Goal: Browse casually: Explore the website without a specific task or goal

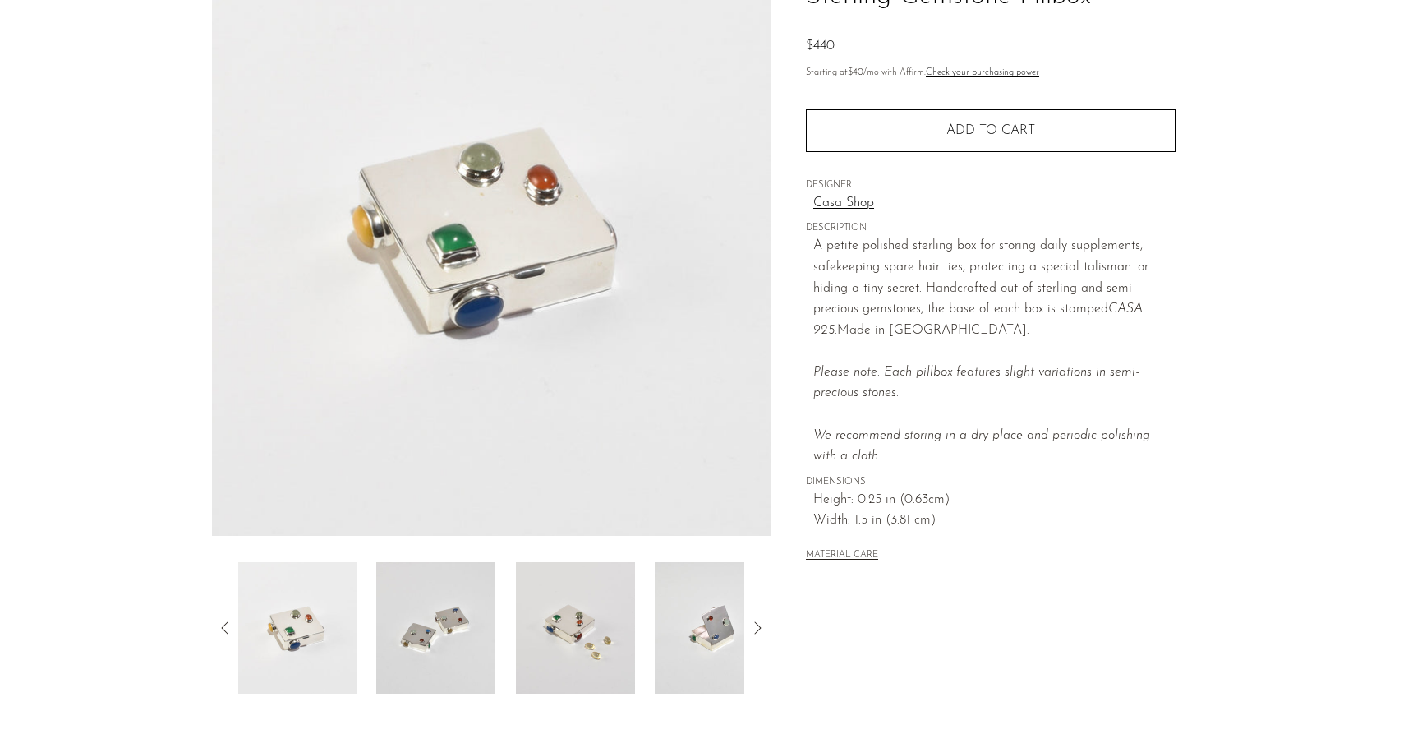
scroll to position [322, 0]
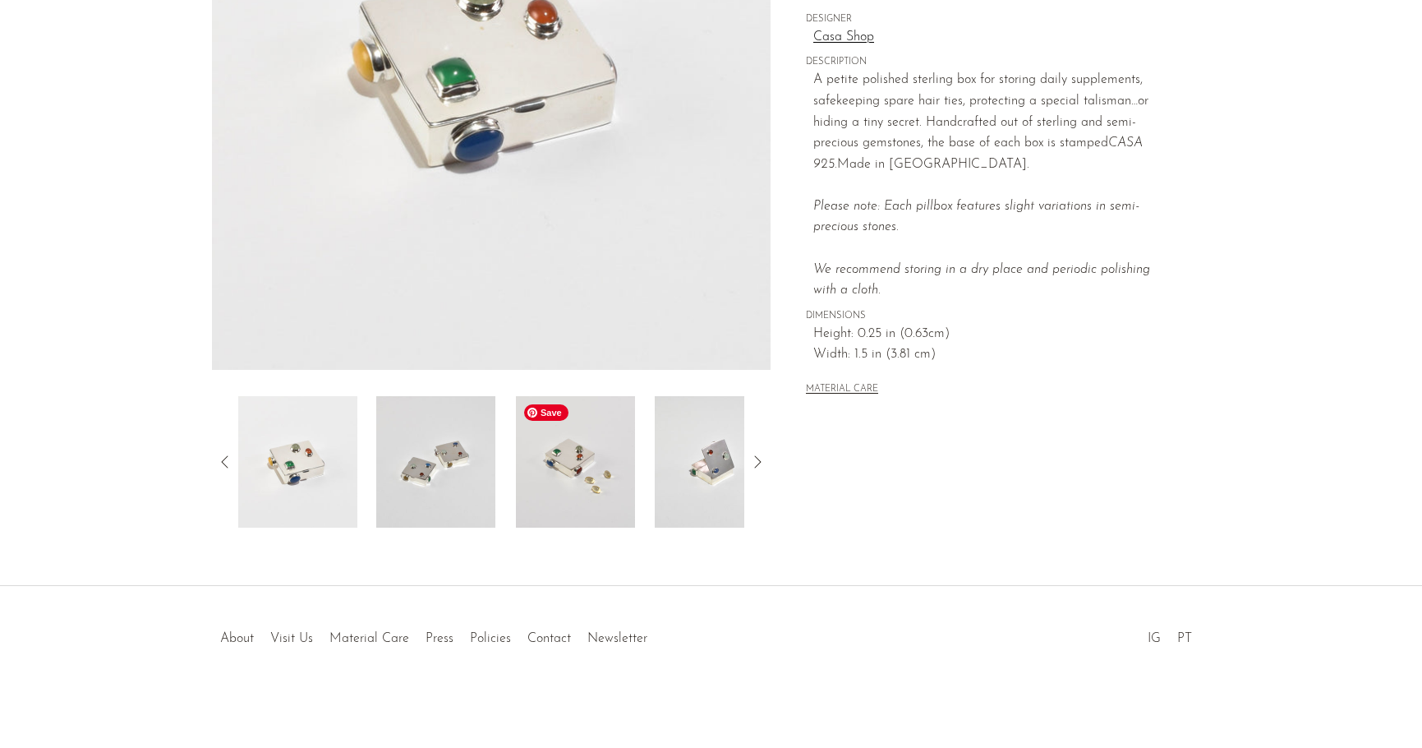
click at [571, 479] on img at bounding box center [575, 461] width 119 height 131
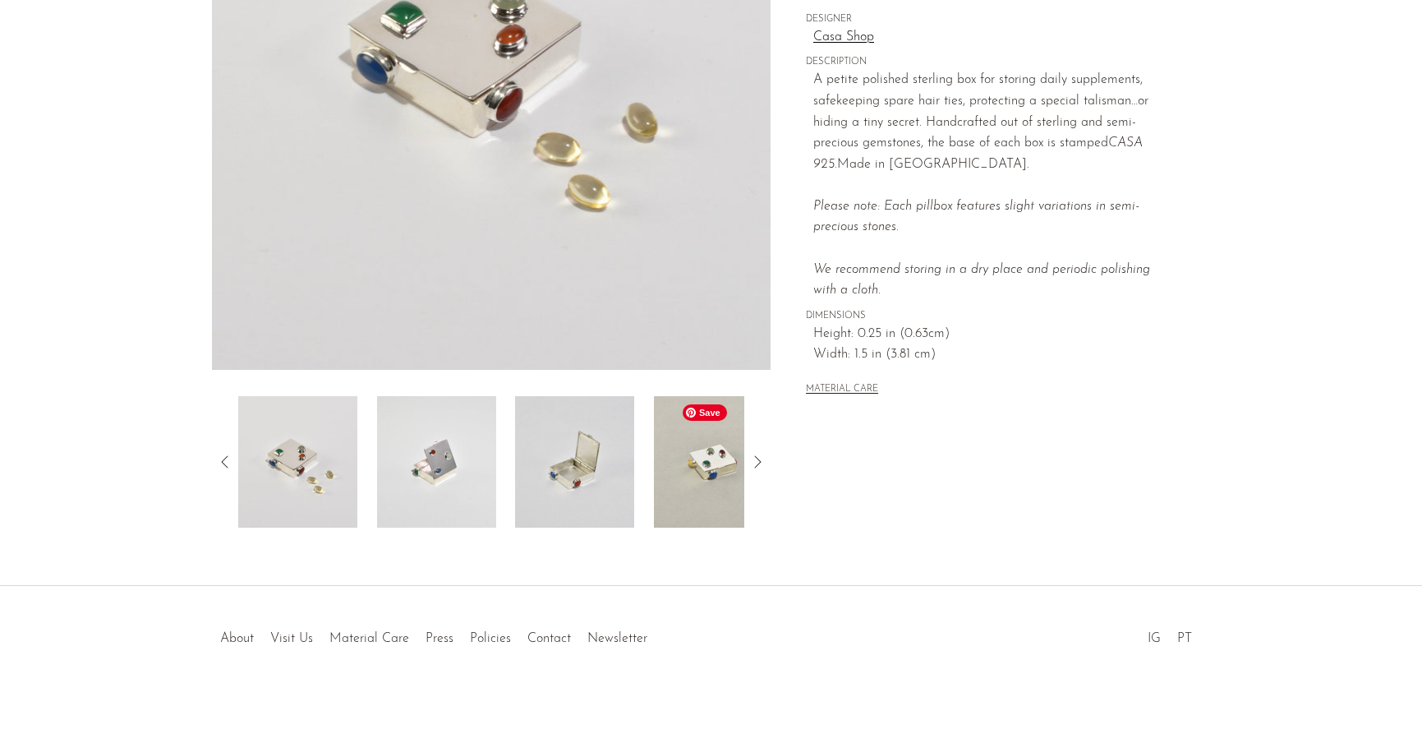
click at [688, 502] on img at bounding box center [713, 461] width 119 height 131
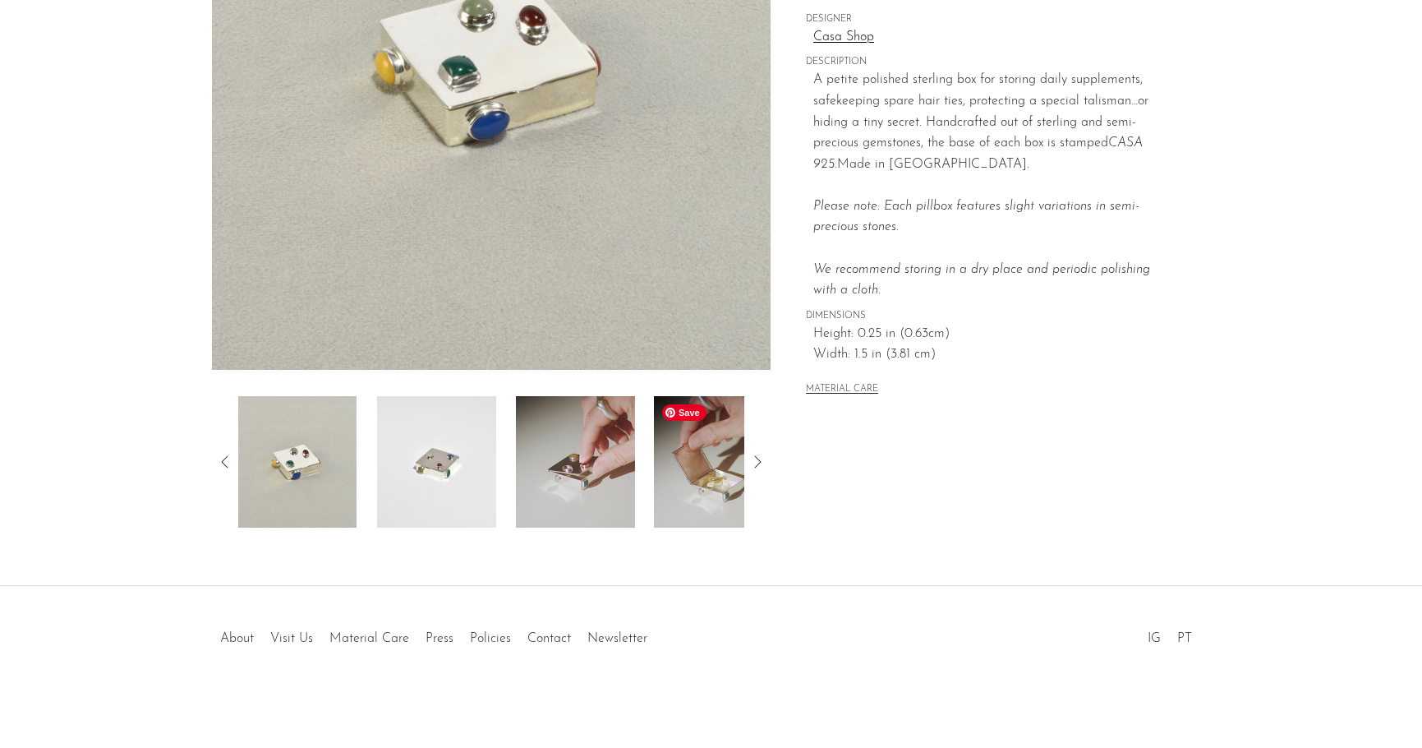
click at [689, 501] on img at bounding box center [713, 461] width 119 height 131
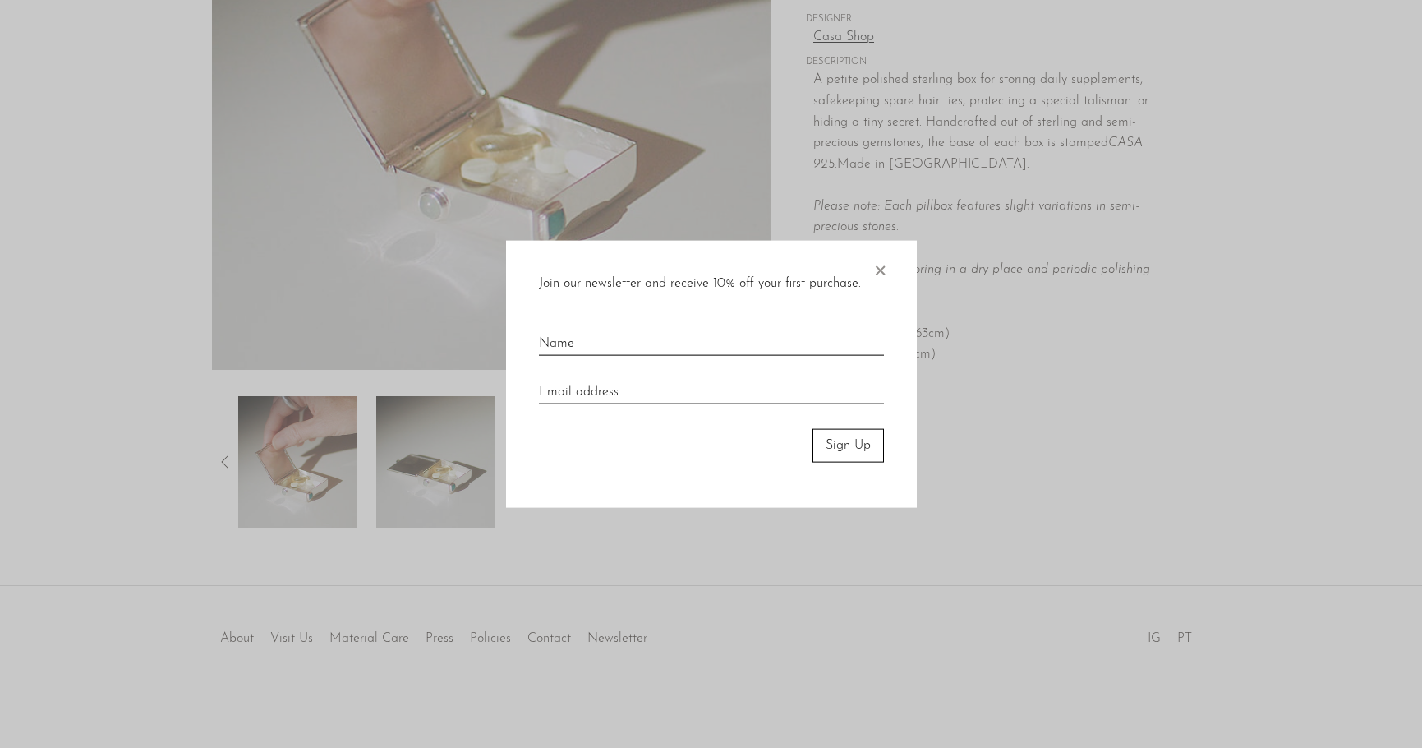
click at [884, 266] on span "×" at bounding box center [880, 267] width 16 height 53
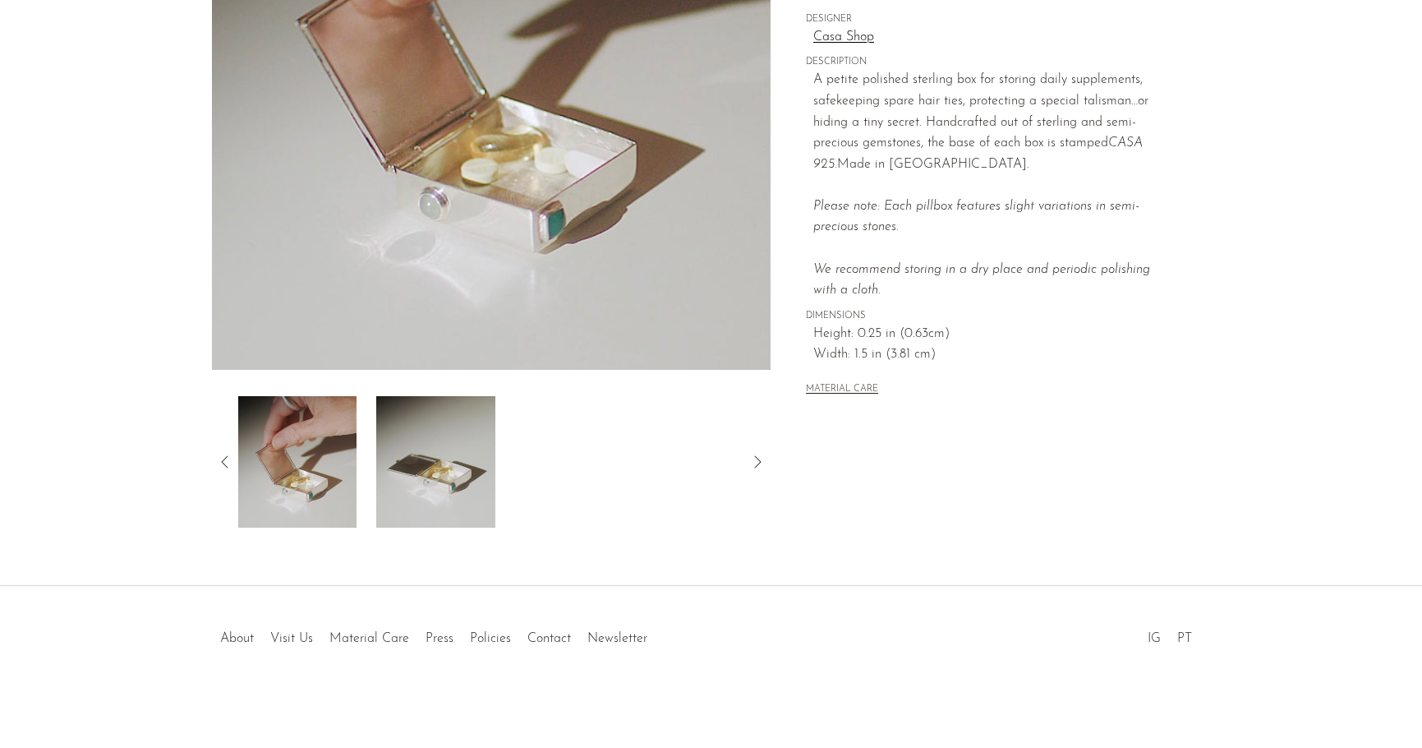
scroll to position [0, 0]
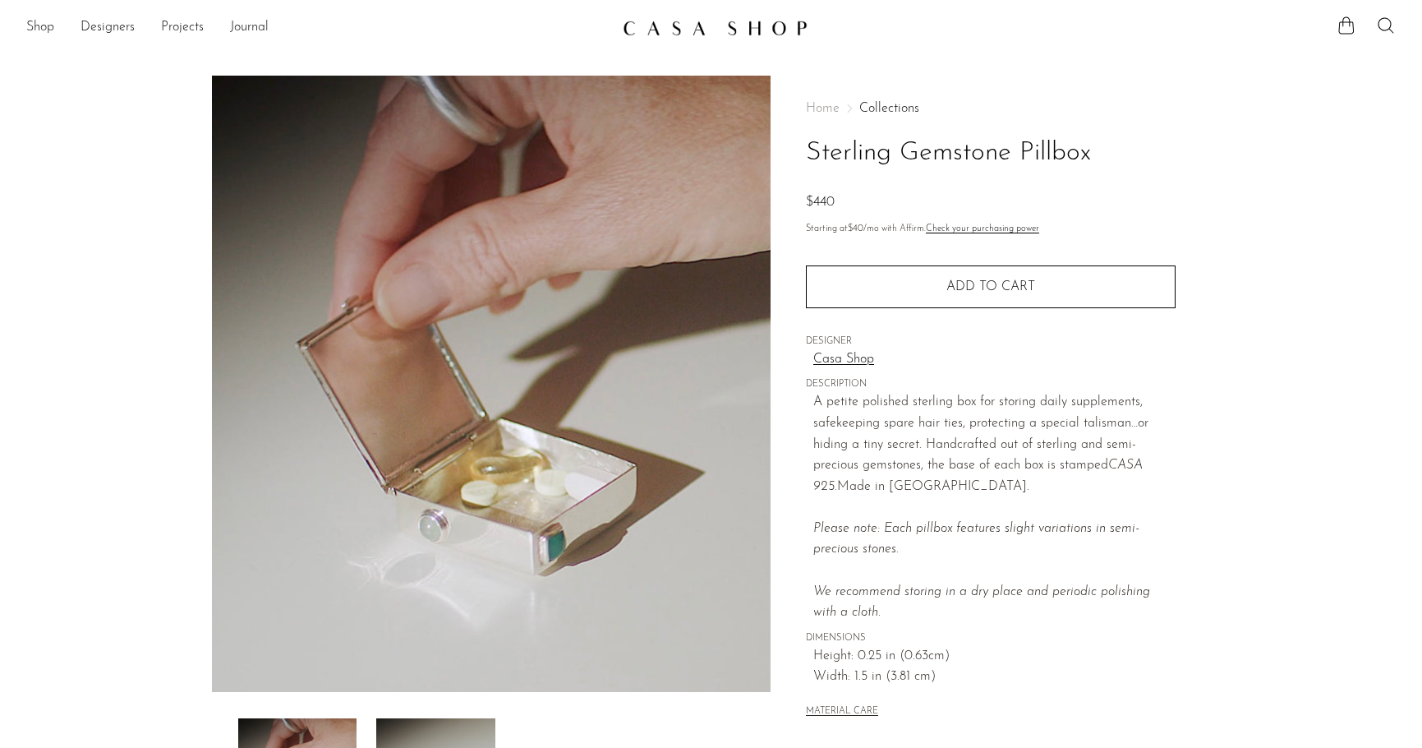
click at [692, 26] on img at bounding box center [715, 28] width 185 height 16
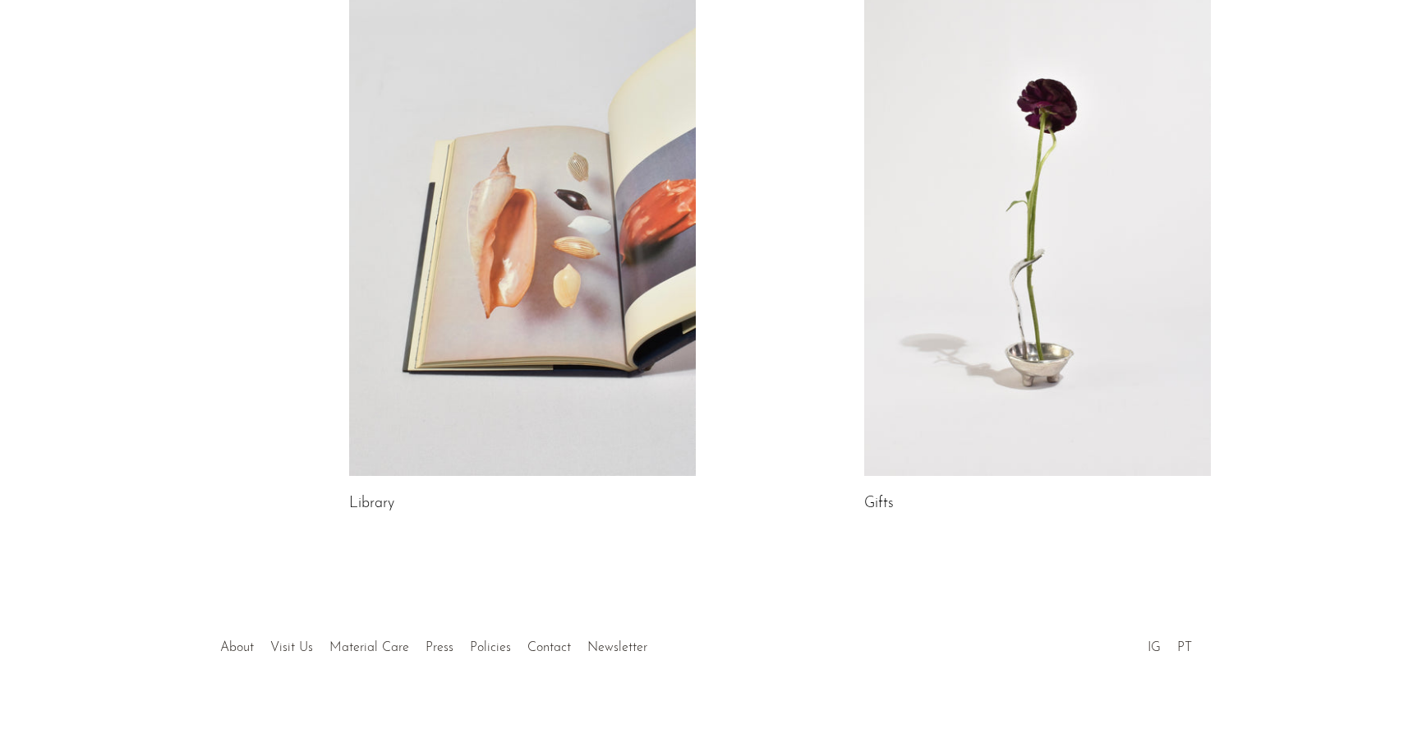
scroll to position [850, 0]
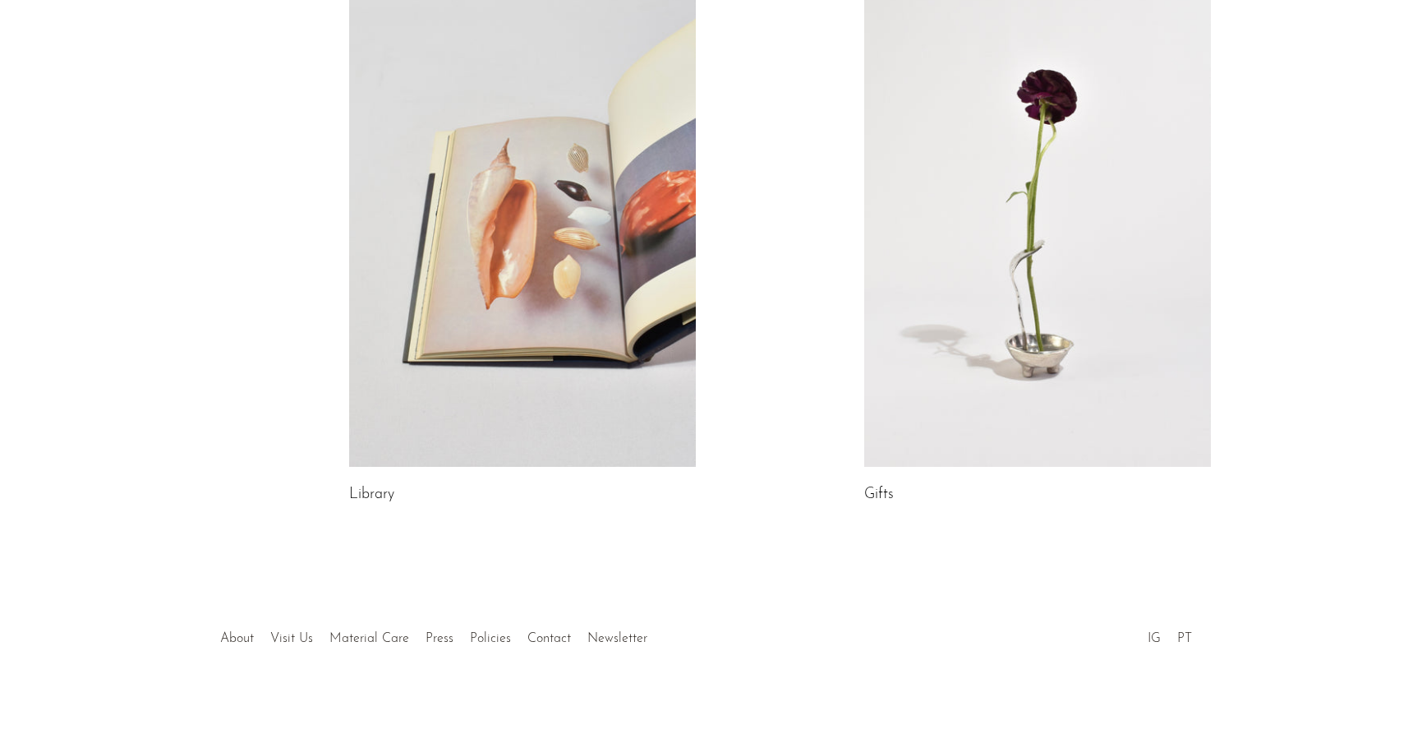
click at [1080, 313] on link at bounding box center [1037, 224] width 347 height 486
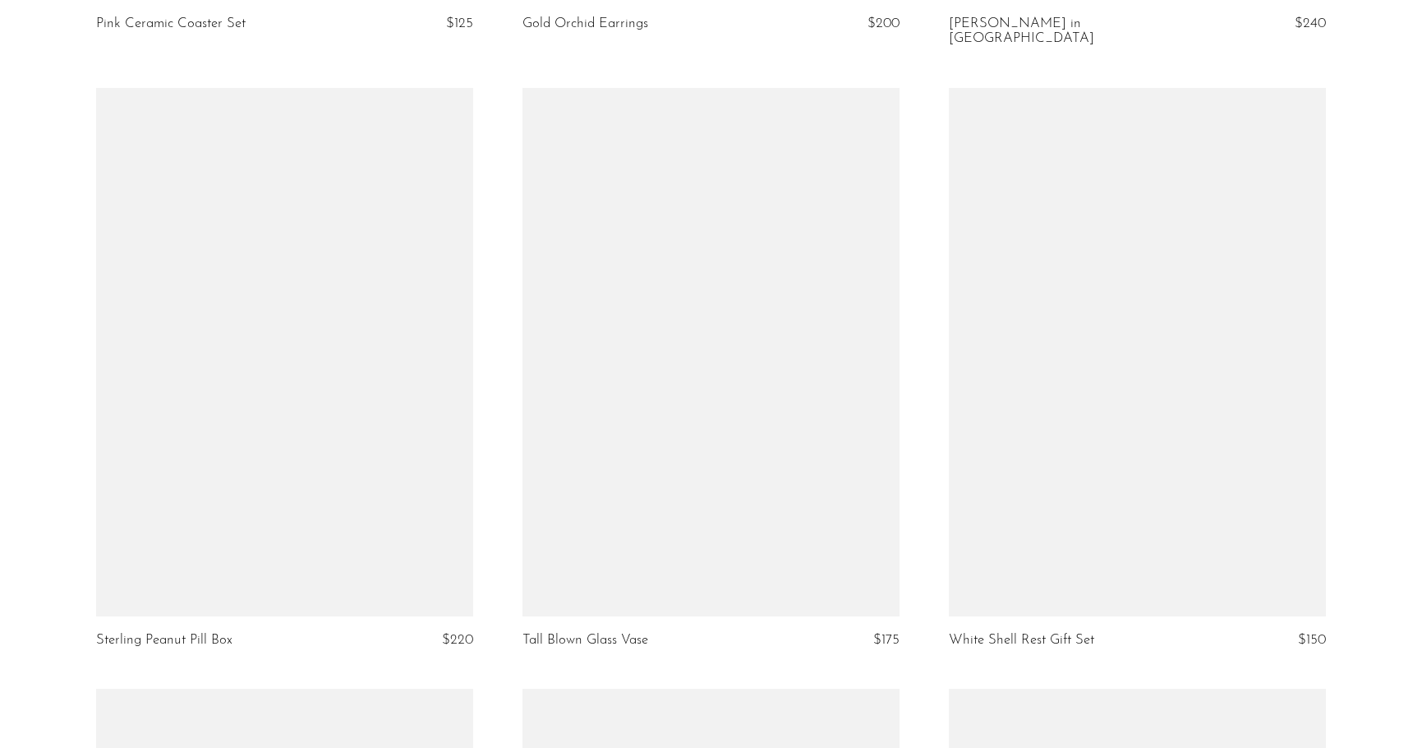
scroll to position [4896, 0]
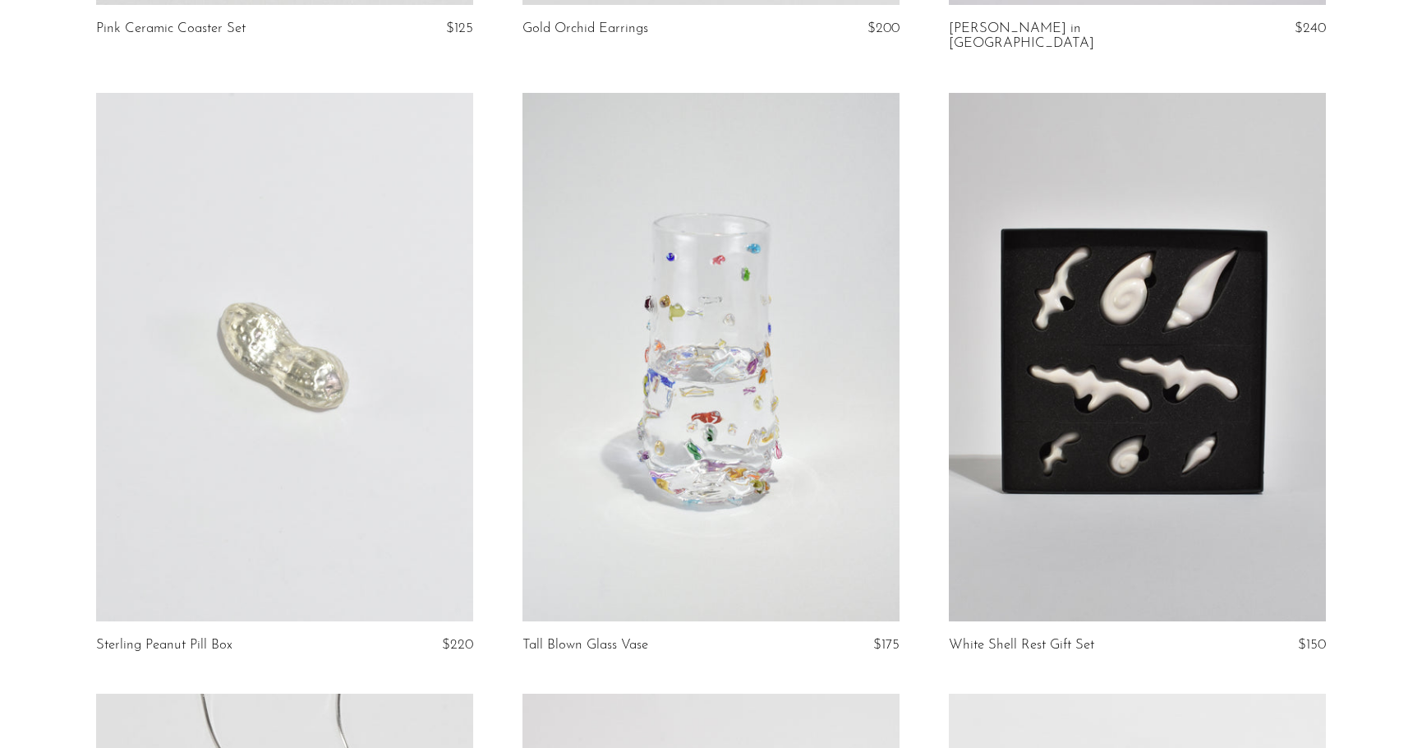
drag, startPoint x: 1347, startPoint y: 452, endPoint x: 1241, endPoint y: 445, distance: 106.2
click at [1347, 452] on article "White Shell Rest Gift Set $150" at bounding box center [1137, 393] width 426 height 601
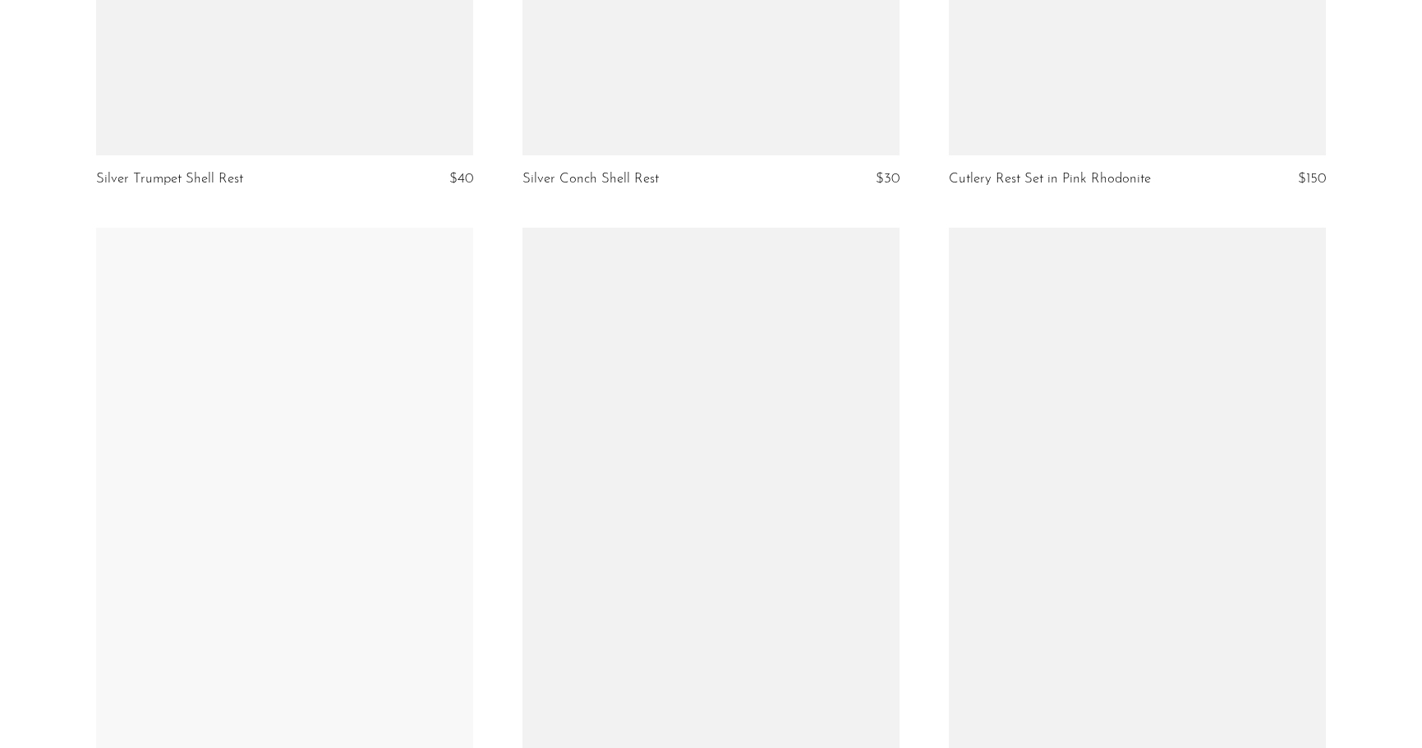
scroll to position [7013, 0]
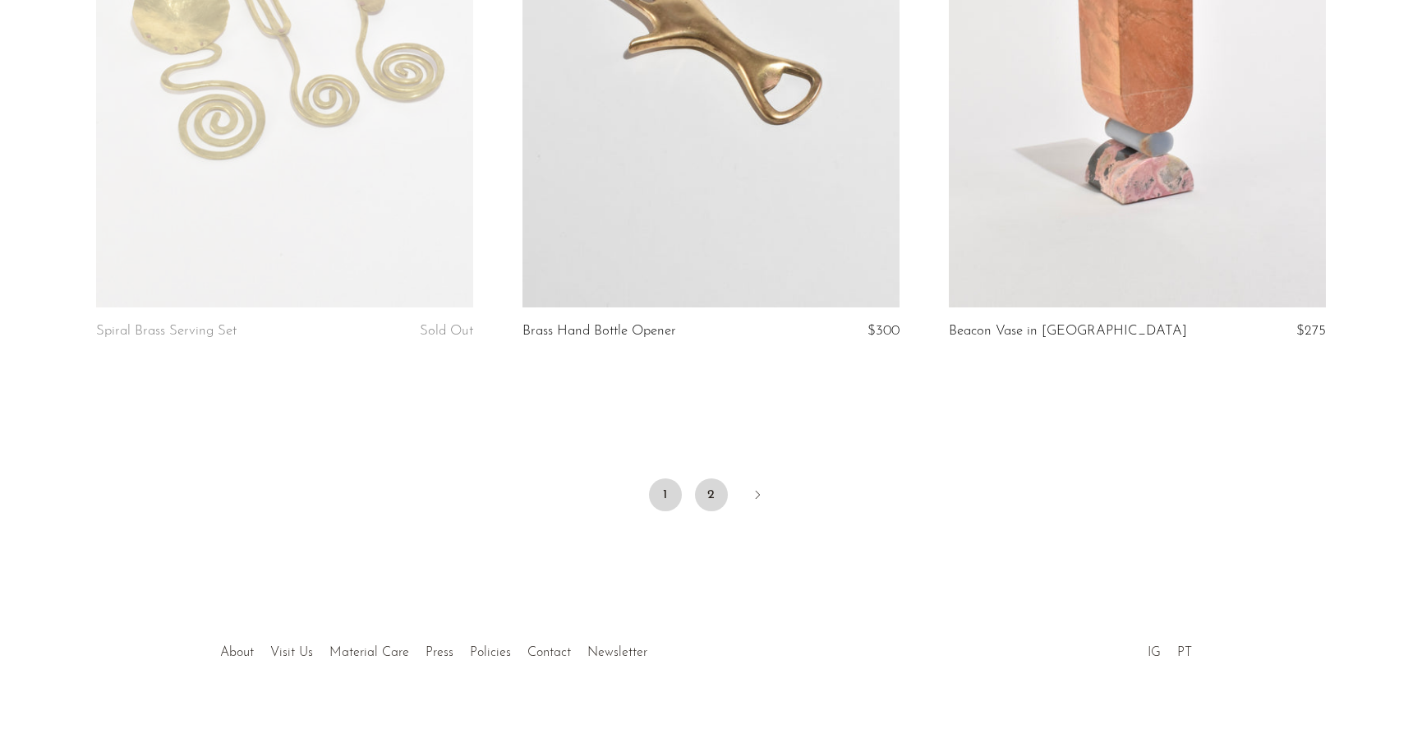
click at [712, 481] on link "2" at bounding box center [711, 494] width 33 height 33
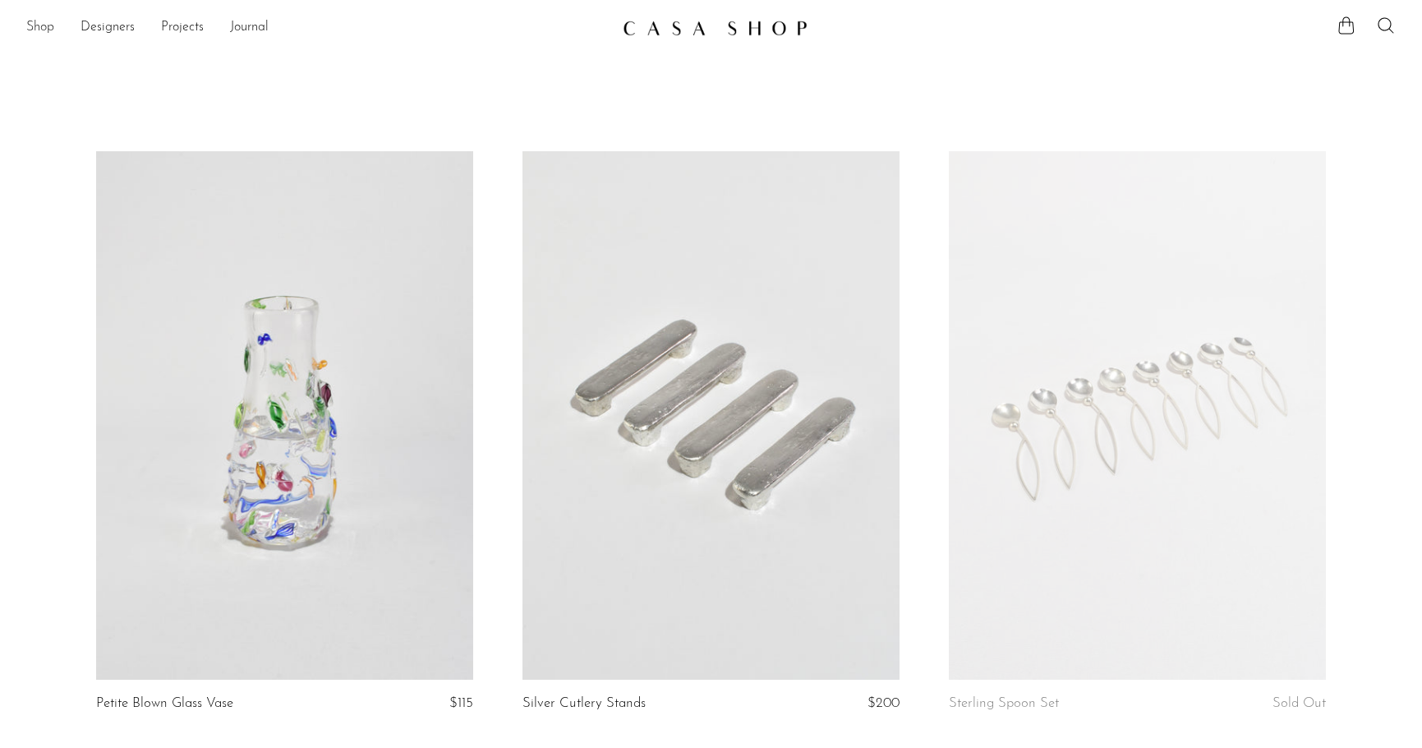
click at [40, 33] on link "Shop" at bounding box center [40, 27] width 28 height 21
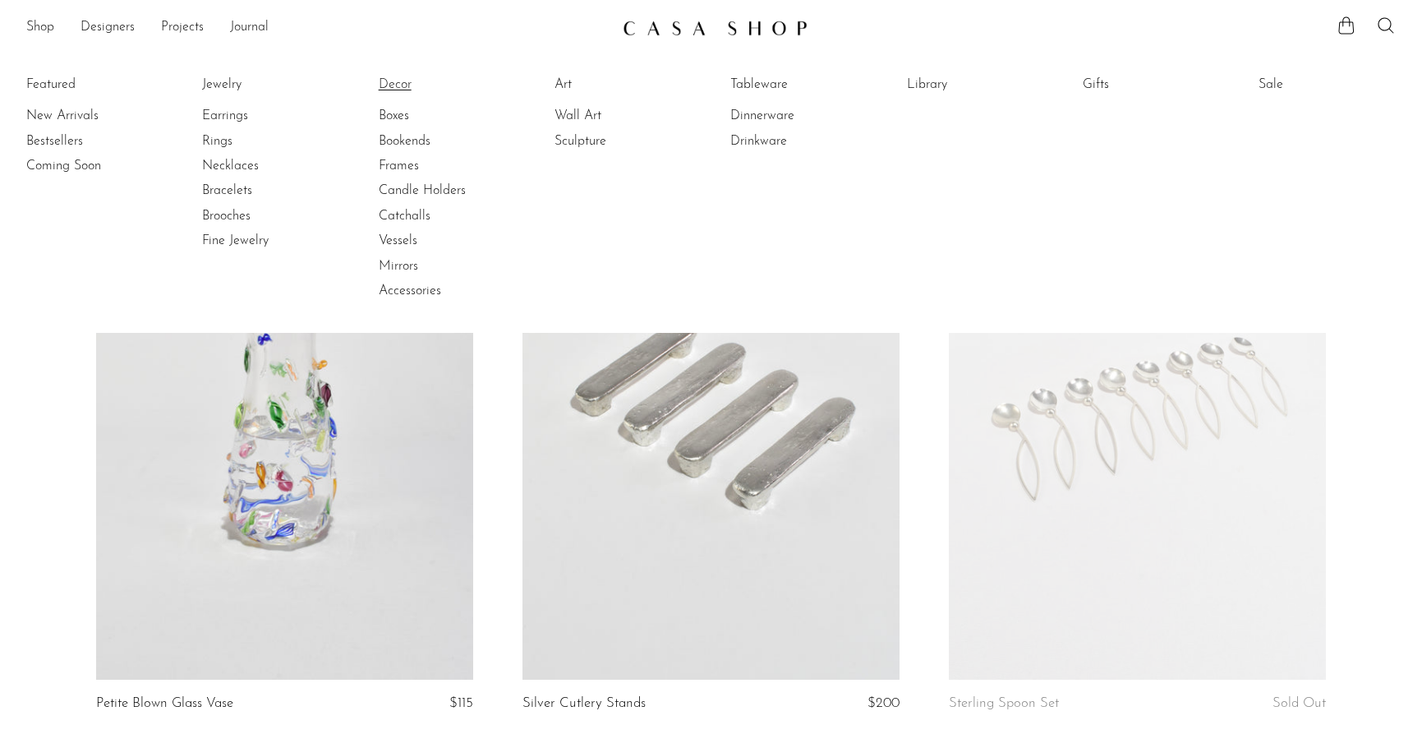
click at [399, 84] on link "Decor" at bounding box center [440, 85] width 123 height 18
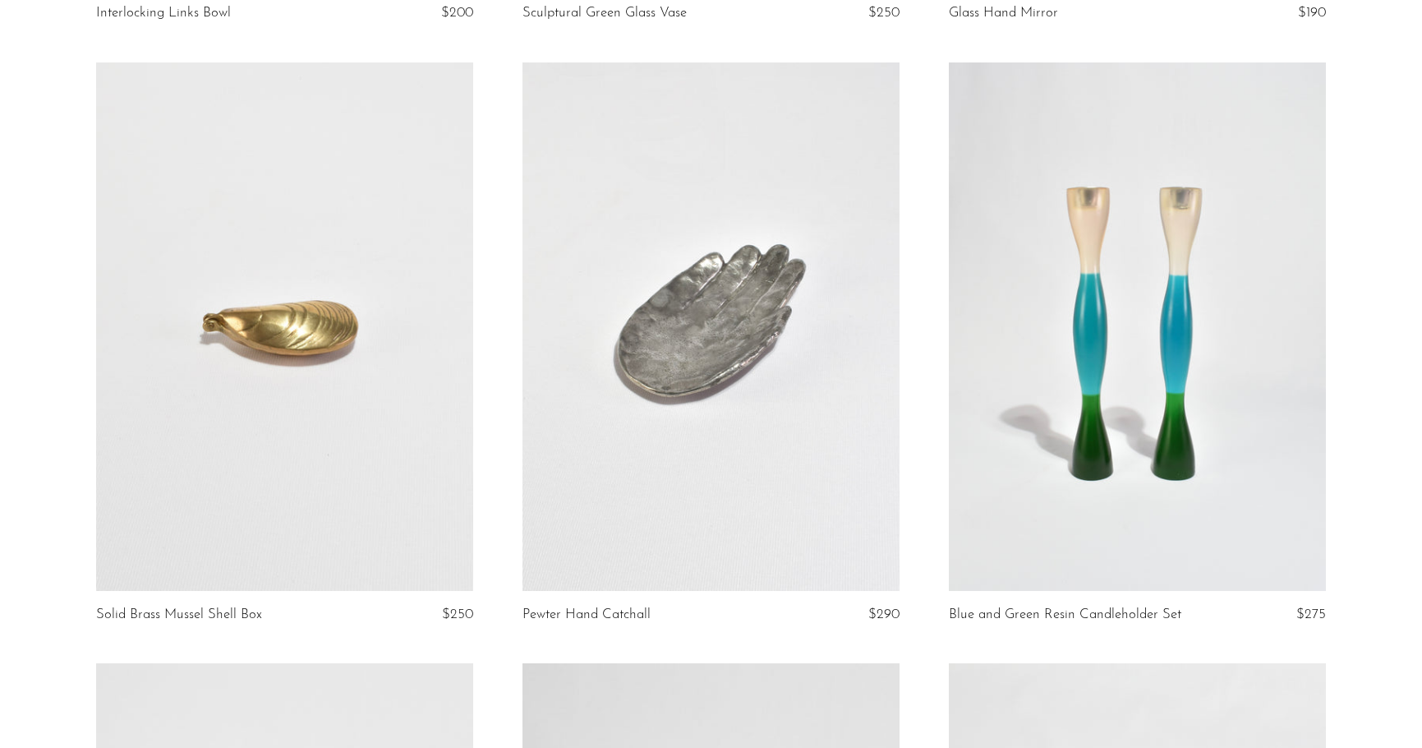
scroll to position [3118, 0]
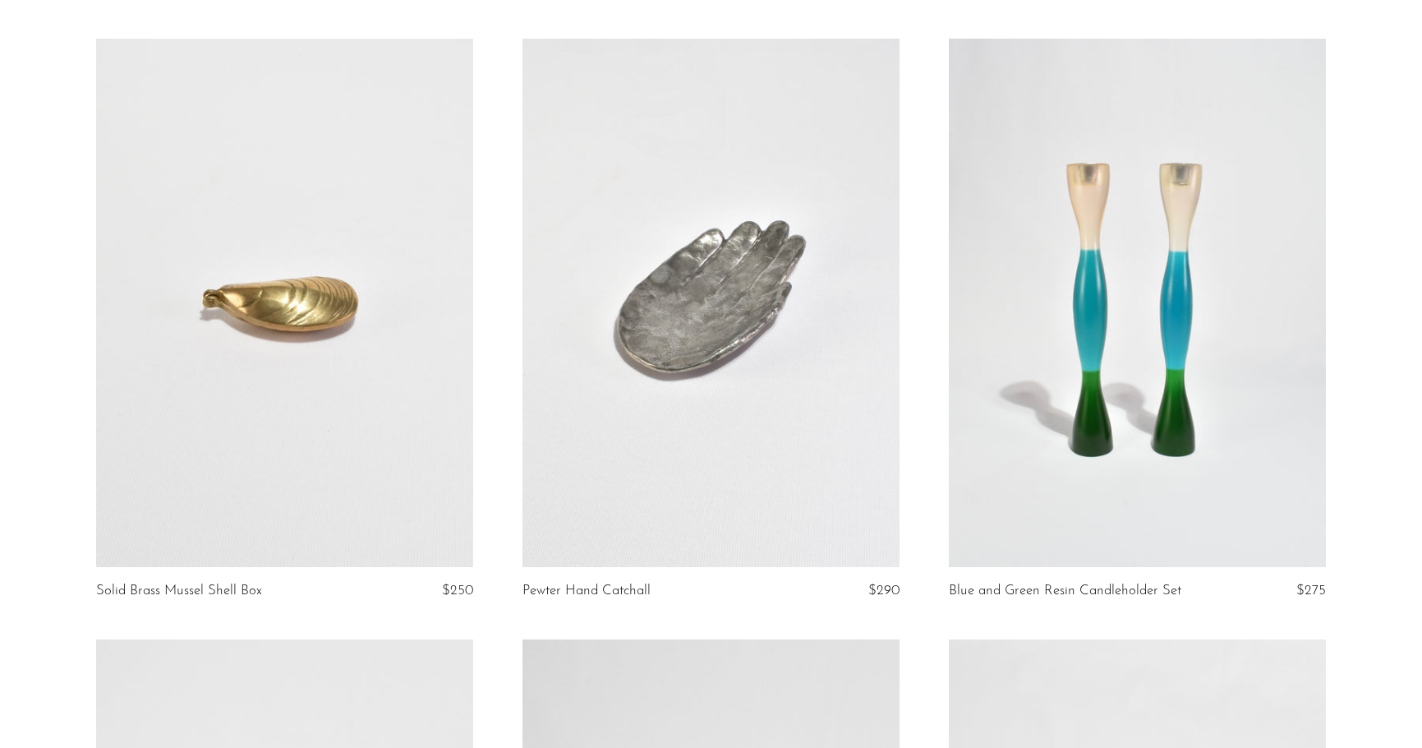
drag, startPoint x: 53, startPoint y: 478, endPoint x: 77, endPoint y: 472, distance: 25.3
click at [54, 478] on section "Hand-Carved Ring Box $175 Geometric Ceramic Vase $275 Opalescent Glass Paperwei…" at bounding box center [711, 640] width 1422 height 7212
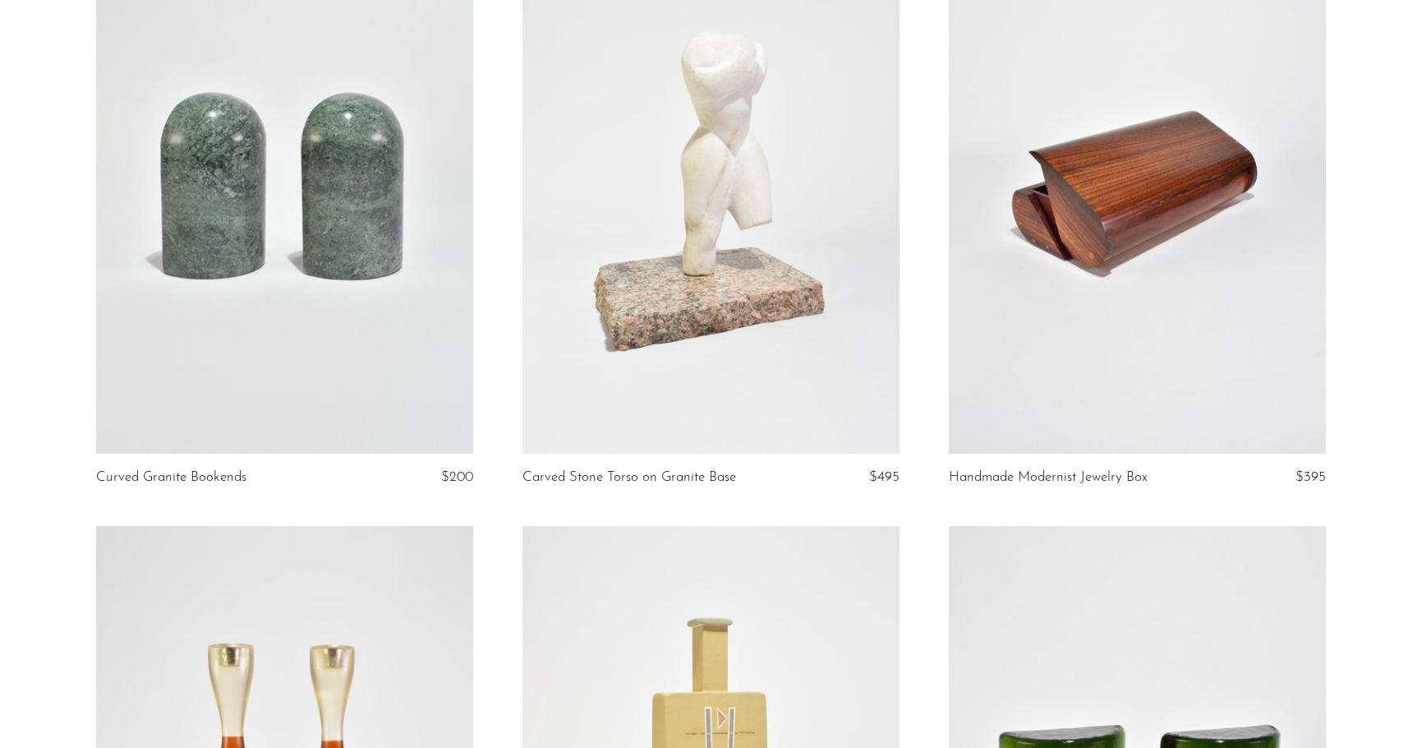
scroll to position [5032, 0]
